Goal: Information Seeking & Learning: Check status

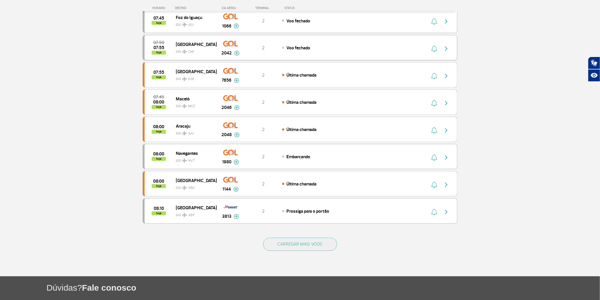
scroll to position [511, 0]
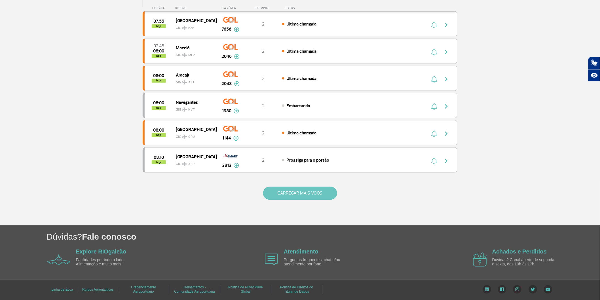
drag, startPoint x: 344, startPoint y: 199, endPoint x: 323, endPoint y: 189, distance: 23.8
click at [344, 199] on div "CARREGAR MAIS VOOS" at bounding box center [300, 203] width 315 height 46
click at [323, 189] on button "CARREGAR MAIS VOOS" at bounding box center [300, 193] width 74 height 13
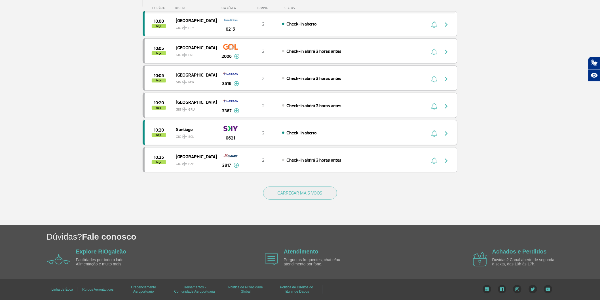
scroll to position [966, 0]
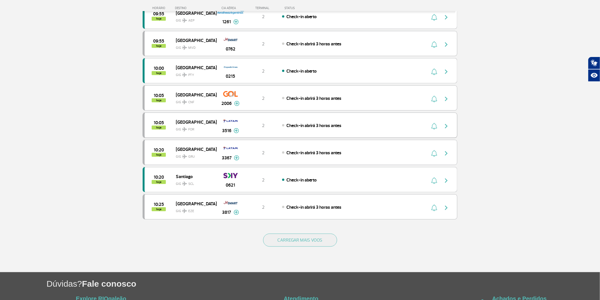
click at [205, 132] on span "GIG FOR" at bounding box center [194, 128] width 36 height 8
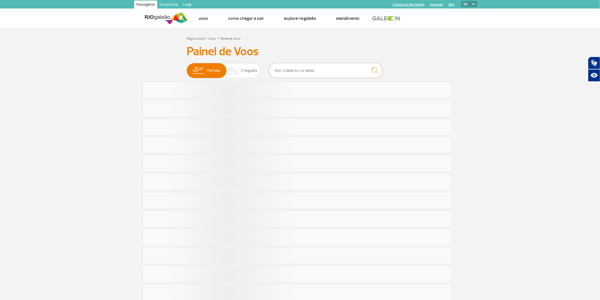
drag, startPoint x: 284, startPoint y: 69, endPoint x: 288, endPoint y: 69, distance: 3.7
click at [285, 69] on input "text" at bounding box center [325, 70] width 113 height 15
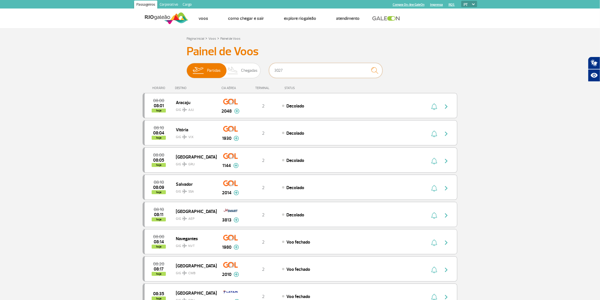
type input "3027"
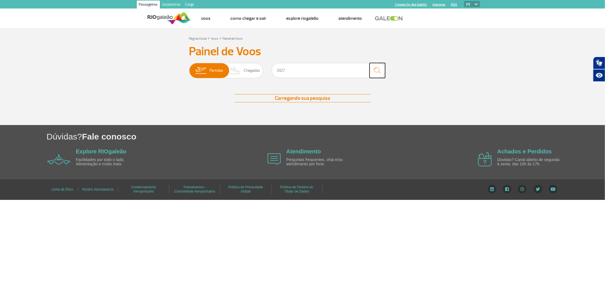
click at [378, 72] on img "submit" at bounding box center [377, 71] width 12 height 12
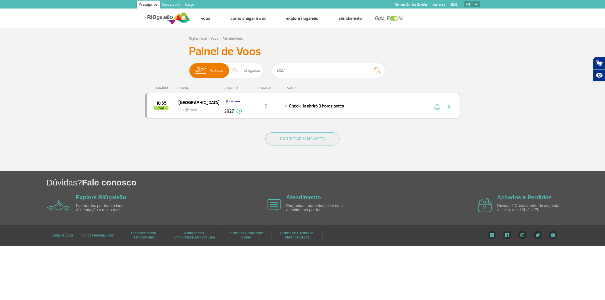
click at [331, 118] on div "10:55 hoje [GEOGRAPHIC_DATA] GIG BSB 3027 2 Check-in abrirá 3 horas antes Parce…" at bounding box center [302, 105] width 315 height 25
click at [331, 117] on div "10:55 hoje [GEOGRAPHIC_DATA] GIG BSB 3027 2 Check-in abrirá 3 horas antes Parce…" at bounding box center [302, 105] width 315 height 25
click at [344, 109] on span "Check-in abrirá 3 horas antes" at bounding box center [316, 106] width 55 height 6
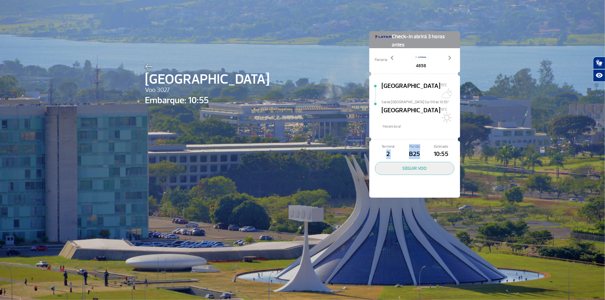
drag, startPoint x: 417, startPoint y: 148, endPoint x: 379, endPoint y: 150, distance: 38.9
click at [380, 148] on div "Terminal 2 Portão B25 Estimado 10:55" at bounding box center [414, 151] width 79 height 15
